Goal: Task Accomplishment & Management: Use online tool/utility

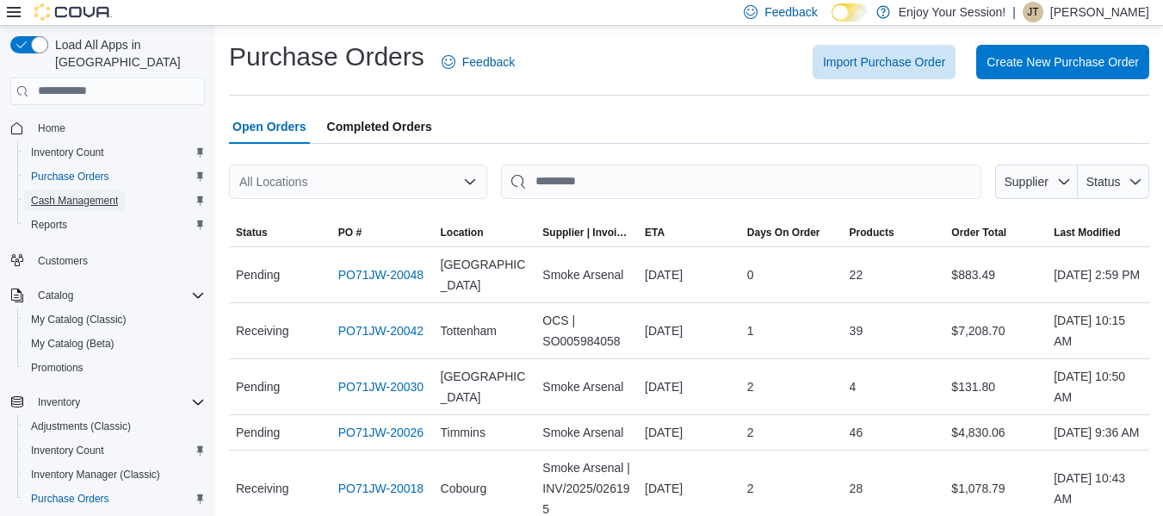
click at [71, 194] on span "Cash Management" at bounding box center [74, 201] width 87 height 14
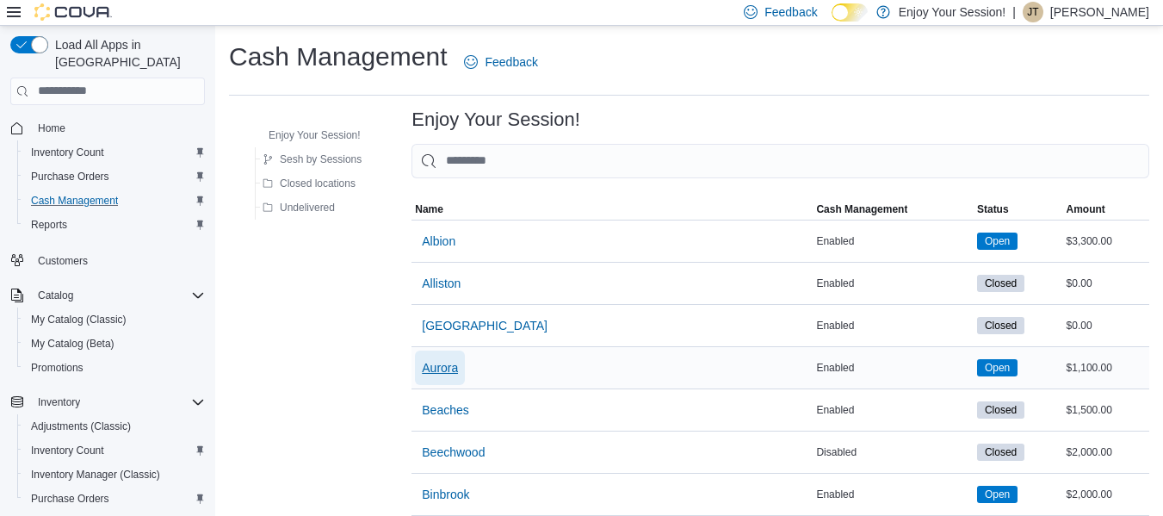
click at [442, 363] on span "Aurora" at bounding box center [440, 367] width 36 height 17
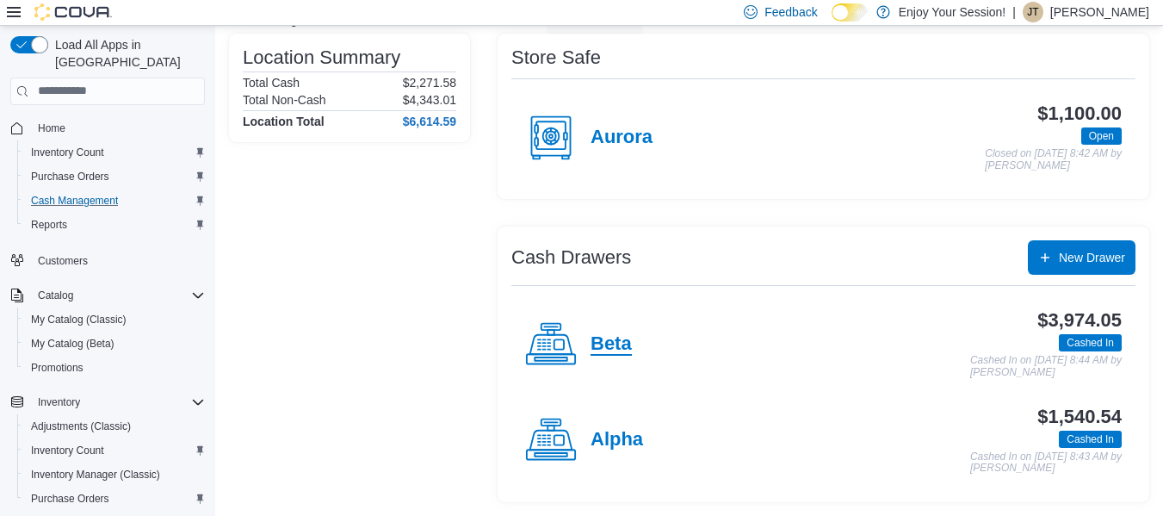
click at [610, 350] on h4 "Beta" at bounding box center [611, 344] width 41 height 22
